Goal: Information Seeking & Learning: Find specific fact

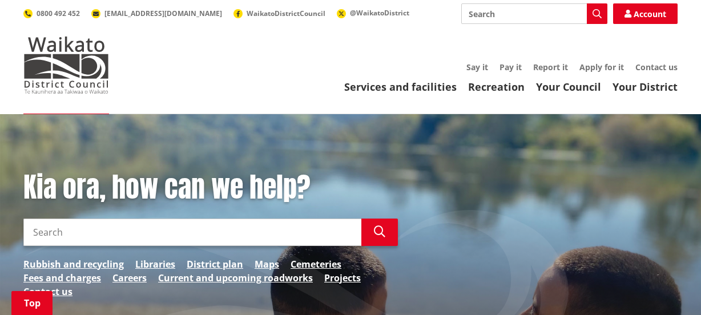
scroll to position [259, 0]
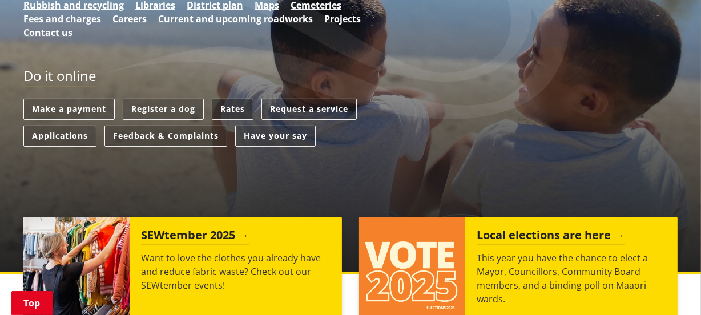
click at [234, 103] on link "Rates" at bounding box center [233, 109] width 42 height 21
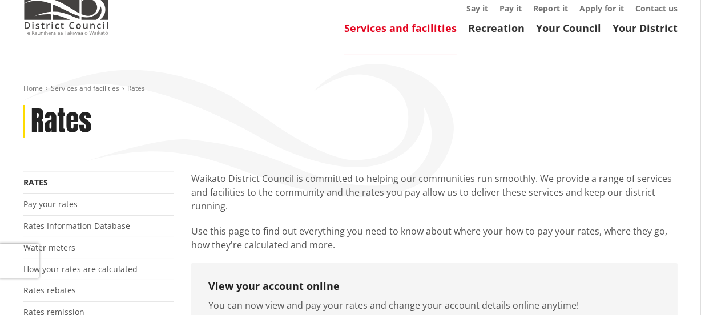
scroll to position [103, 0]
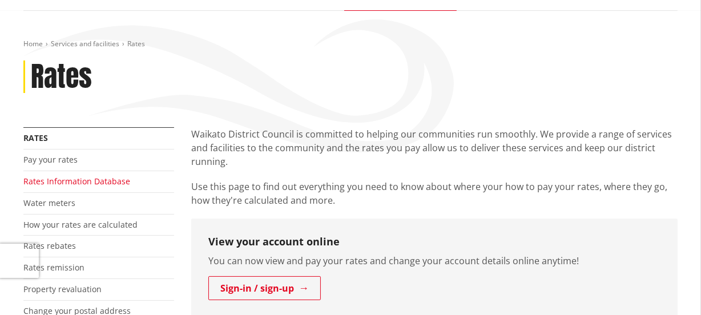
click at [108, 177] on link "Rates Information Database" at bounding box center [76, 181] width 107 height 11
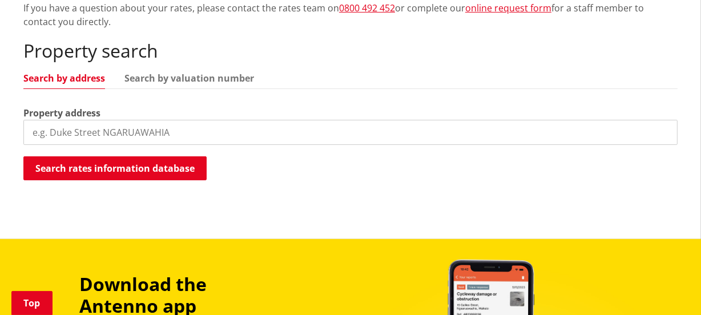
scroll to position [311, 0]
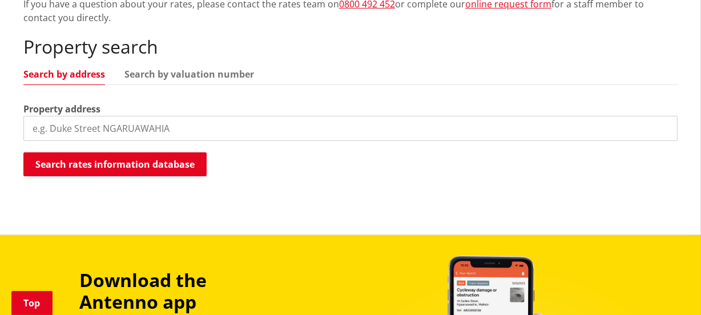
click at [95, 129] on input "search" at bounding box center [350, 128] width 654 height 25
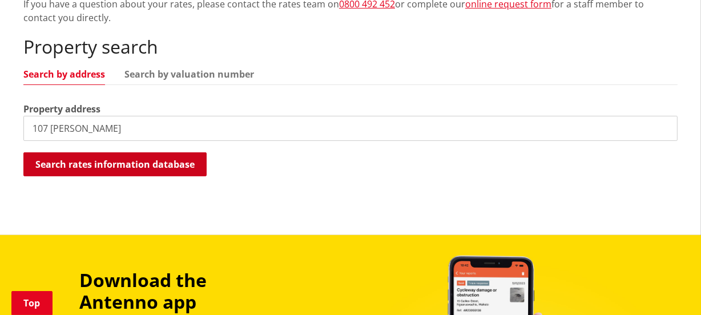
type input "107 bailey"
click at [127, 160] on button "Search rates information database" at bounding box center [114, 164] width 183 height 24
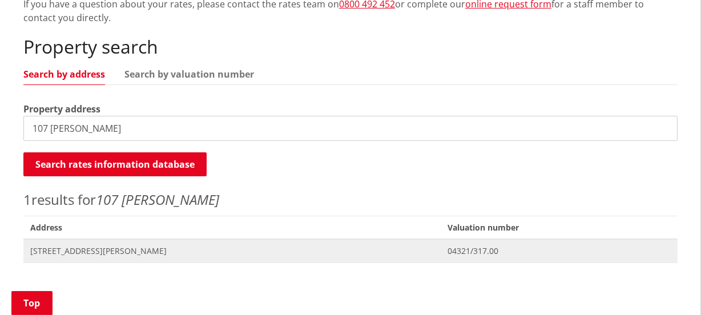
click at [94, 252] on span "107 Bailey Street HUNTLY" at bounding box center [232, 250] width 404 height 11
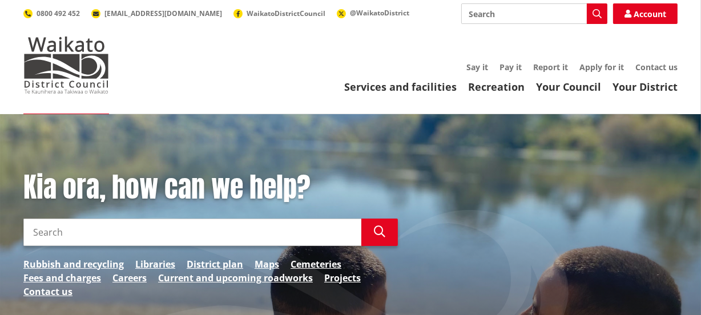
click at [483, 14] on input "Search" at bounding box center [534, 13] width 146 height 21
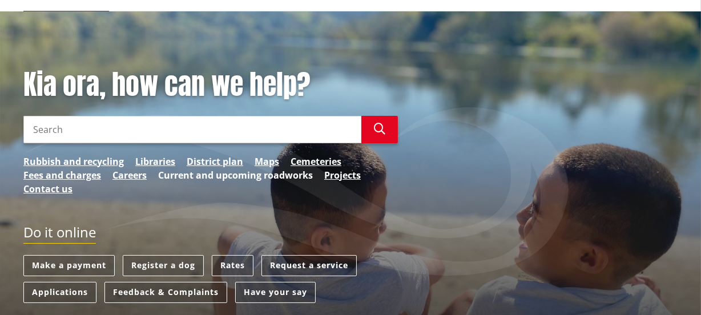
scroll to position [103, 0]
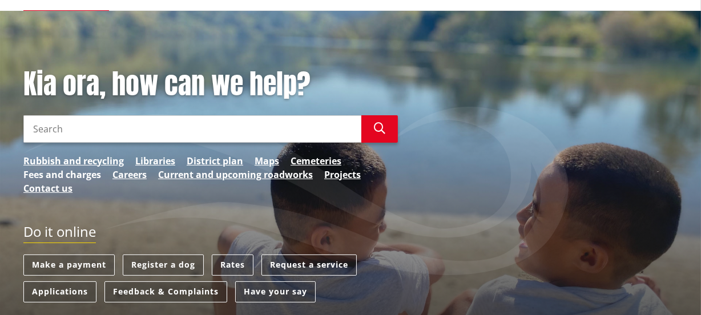
click at [84, 173] on link "Fees and charges" at bounding box center [62, 175] width 78 height 14
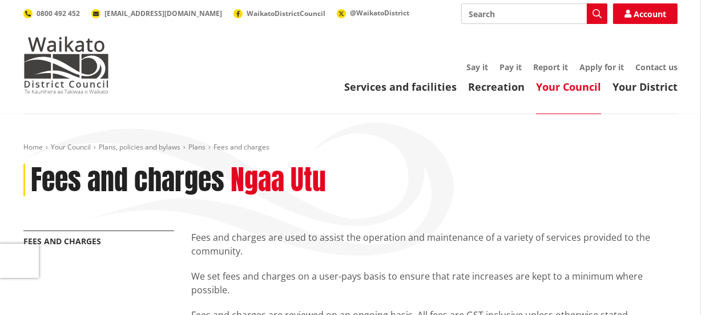
click at [474, 17] on input "Search" at bounding box center [534, 13] width 146 height 21
type input "prepaid rubbish"
click at [594, 7] on button "Search" at bounding box center [597, 13] width 21 height 21
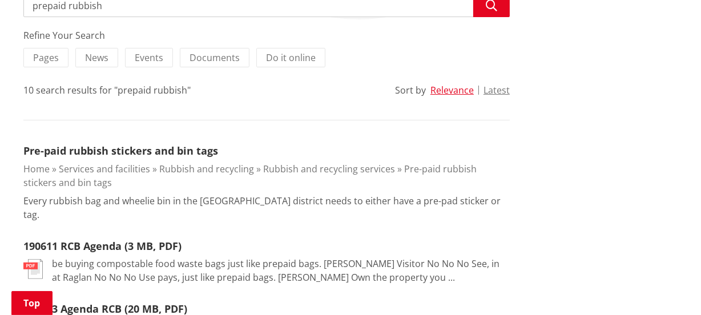
scroll to position [259, 0]
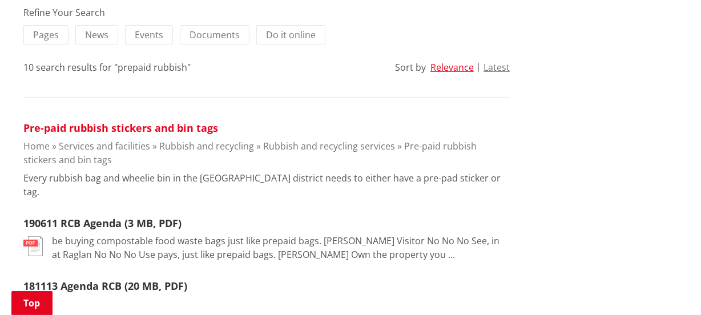
click at [134, 127] on link "Pre-paid rubbish stickers and bin tags" at bounding box center [120, 128] width 195 height 14
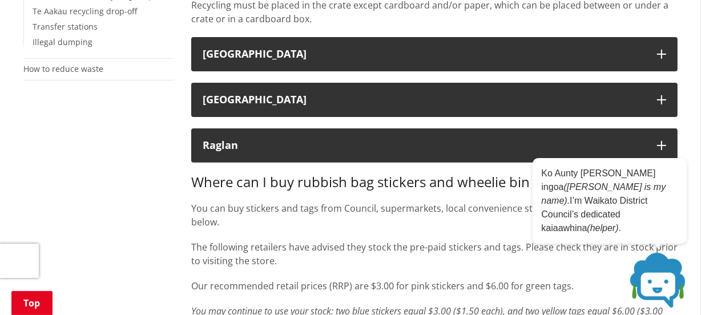
scroll to position [363, 0]
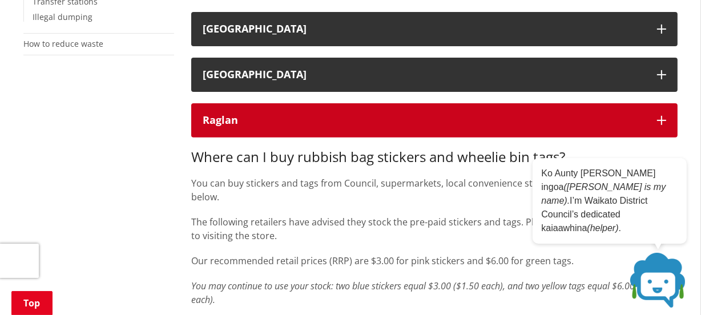
click at [661, 120] on icon "button" at bounding box center [661, 120] width 9 height 9
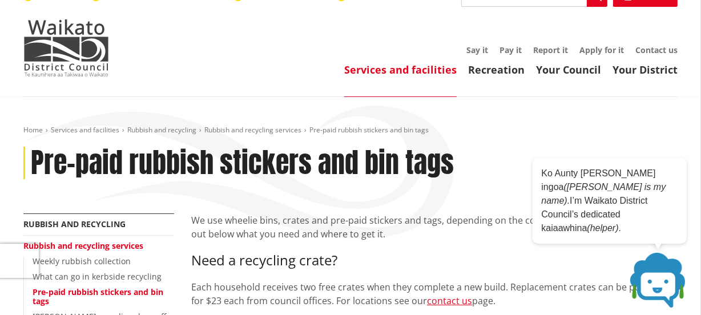
scroll to position [0, 0]
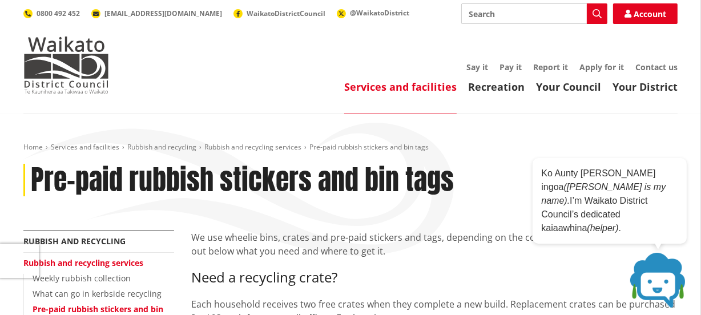
click at [480, 17] on input "Search" at bounding box center [534, 13] width 146 height 21
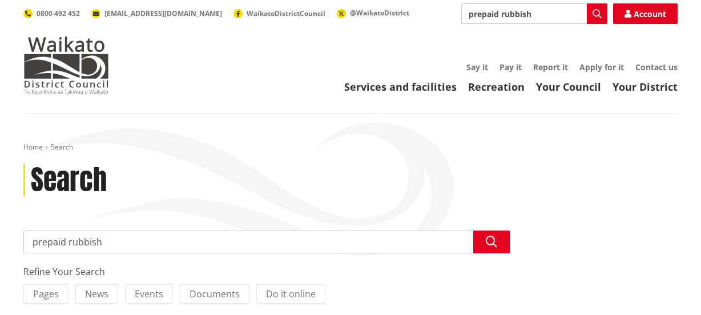
scroll to position [259, 0]
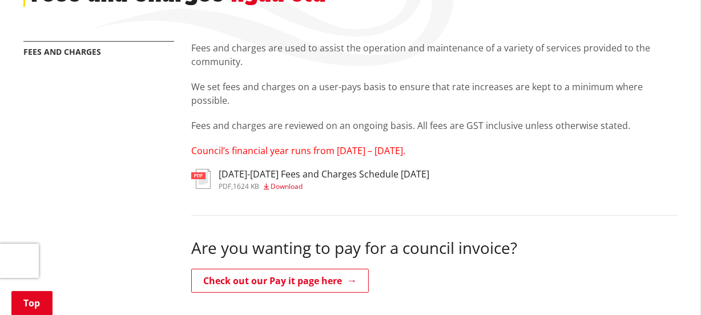
scroll to position [207, 0]
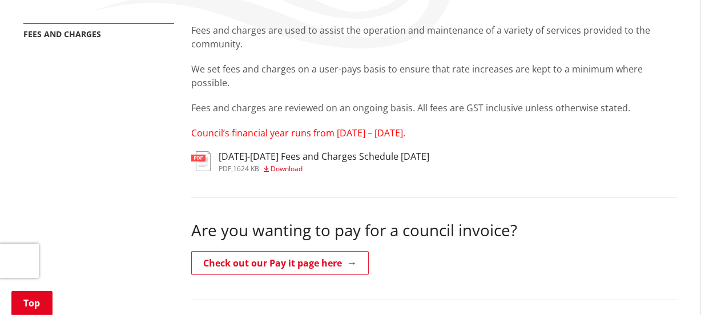
click at [292, 156] on h3 "2025-2027 Fees and Charges Schedule June 2025" at bounding box center [324, 156] width 211 height 11
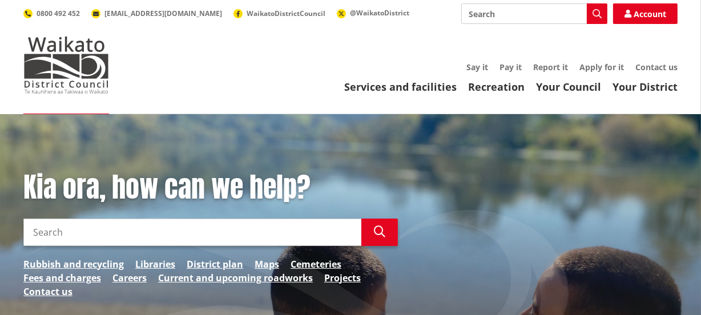
click at [75, 233] on input "Search" at bounding box center [192, 232] width 338 height 27
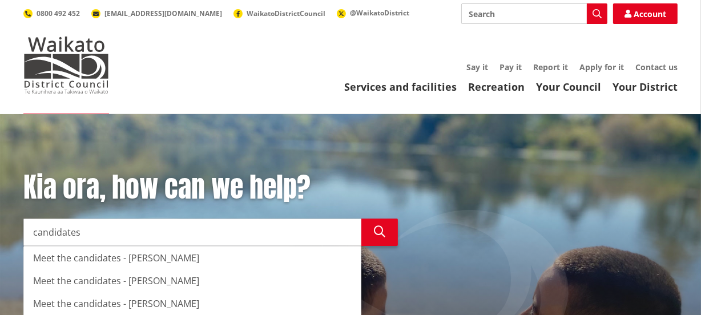
type input "candidates"
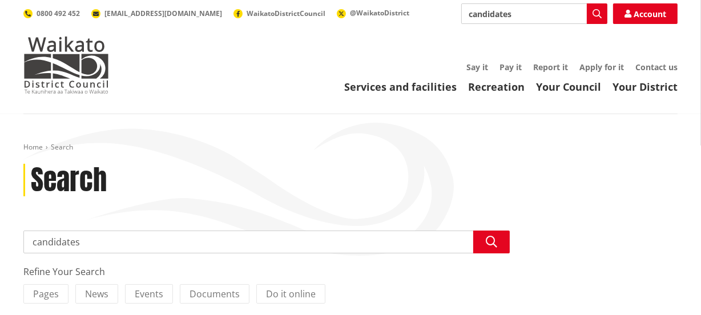
drag, startPoint x: 95, startPoint y: 241, endPoint x: 5, endPoint y: 246, distance: 90.3
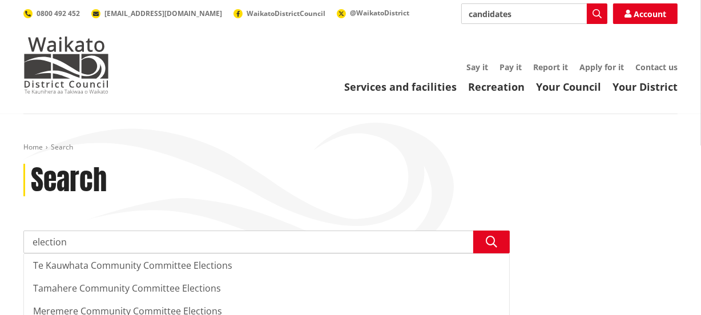
type input "elections"
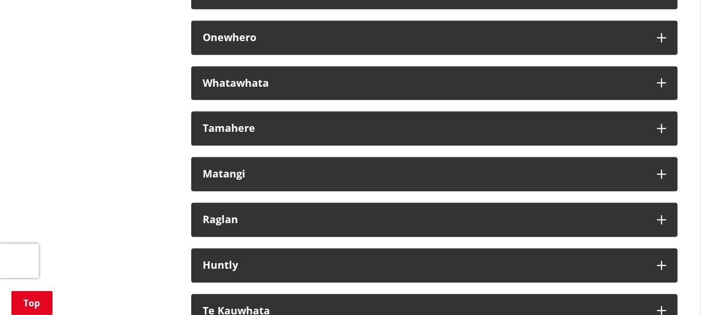
scroll to position [6691, 0]
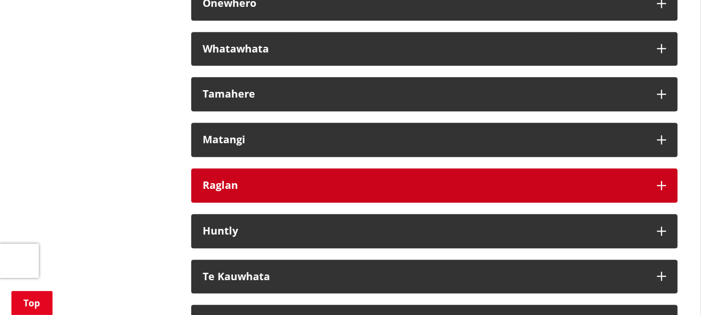
click at [246, 191] on div "Raglan" at bounding box center [424, 185] width 443 height 11
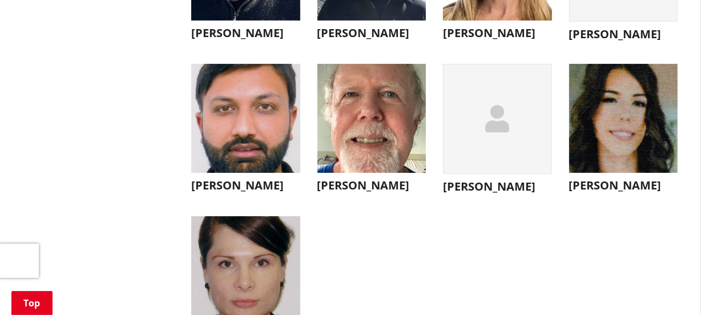
scroll to position [4046, 0]
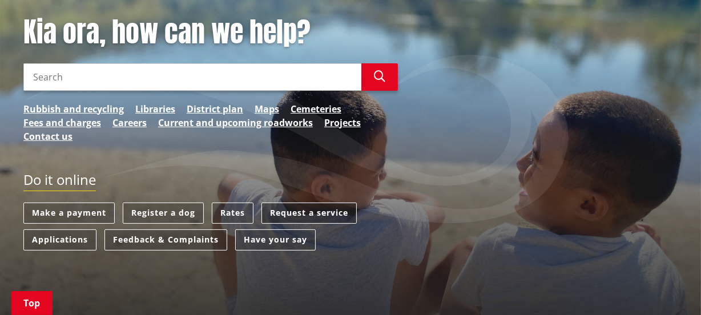
scroll to position [155, 0]
click at [234, 211] on link "Rates" at bounding box center [233, 213] width 42 height 21
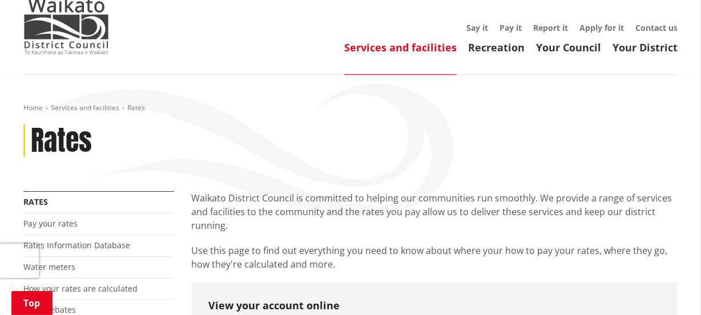
scroll to position [155, 0]
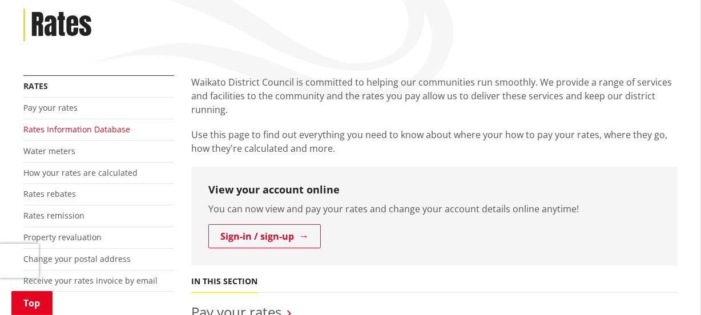
click at [111, 129] on link "Rates Information Database" at bounding box center [76, 129] width 107 height 11
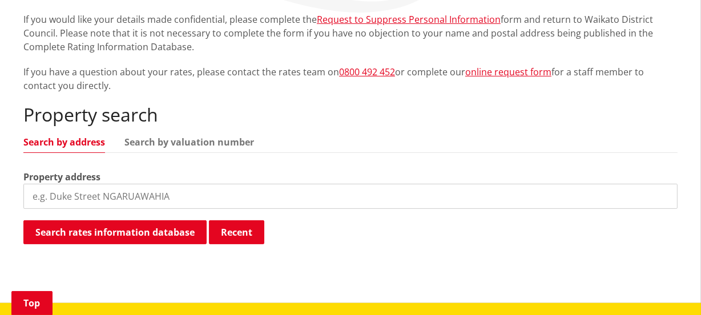
scroll to position [311, 0]
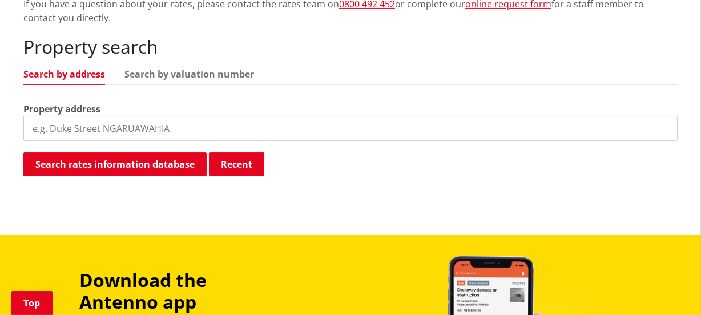
click at [106, 130] on input "search" at bounding box center [350, 128] width 654 height 25
type input "160 park"
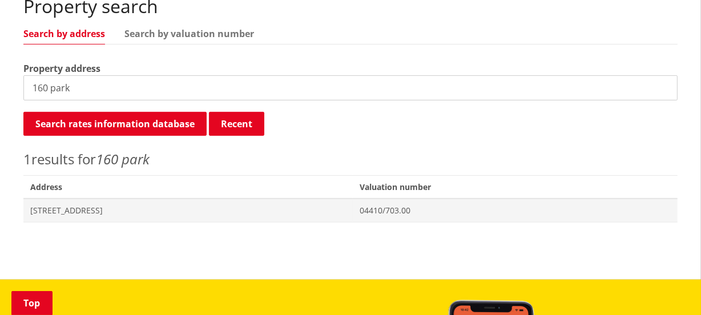
scroll to position [363, 0]
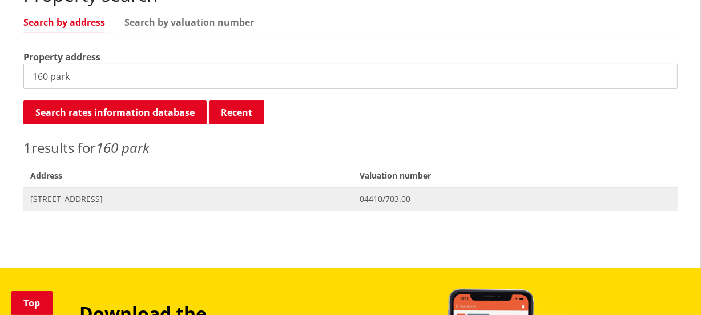
click at [100, 197] on span "[STREET_ADDRESS]" at bounding box center [188, 198] width 316 height 11
